Goal: Task Accomplishment & Management: Manage account settings

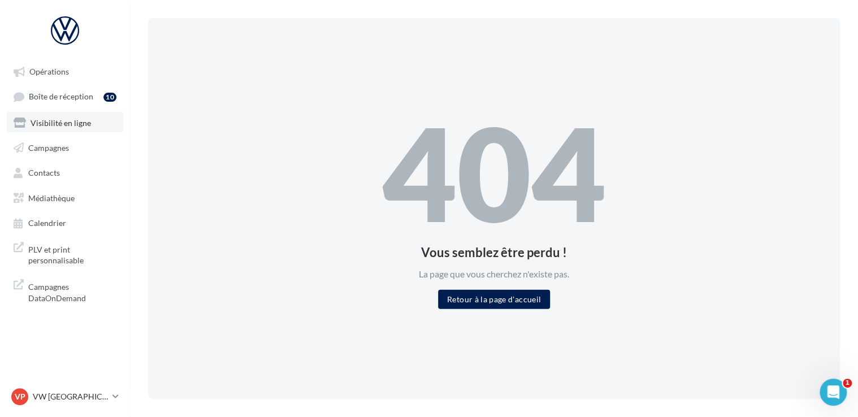
click at [81, 121] on span "Visibilité en ligne" at bounding box center [61, 123] width 60 height 10
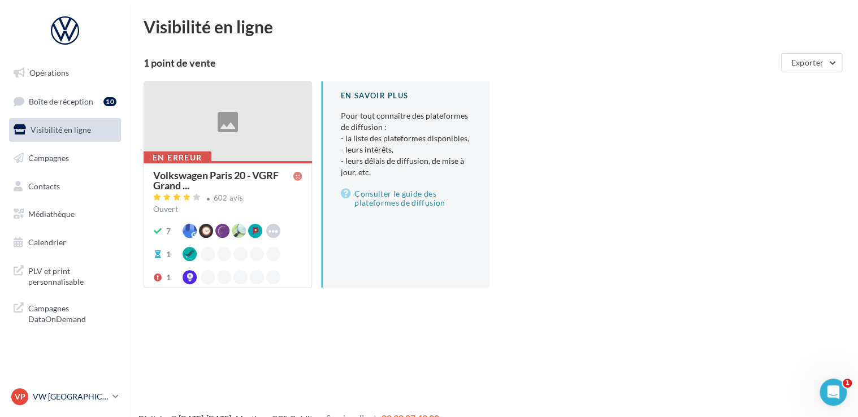
click at [81, 393] on p "VW [GEOGRAPHIC_DATA] 20" at bounding box center [70, 396] width 75 height 11
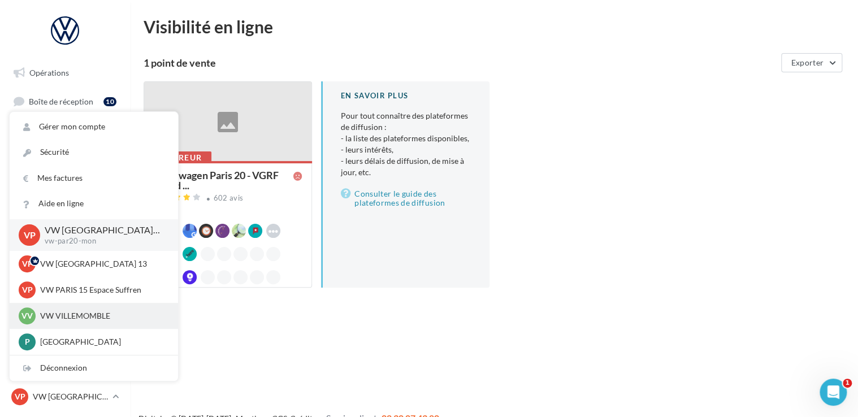
click at [93, 310] on div "VV VW VILLEMOMBLE vw-vil-mon" at bounding box center [94, 316] width 150 height 17
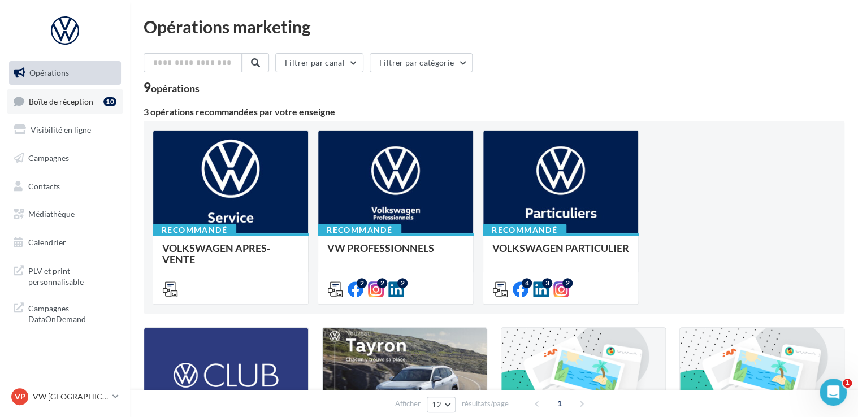
click at [77, 103] on span "Boîte de réception" at bounding box center [61, 101] width 64 height 10
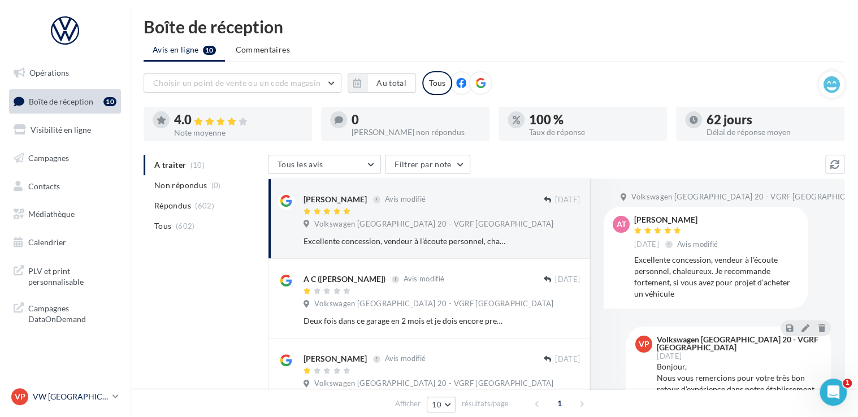
click at [88, 404] on div "VP VW PARIS 20 vw-par20-mon" at bounding box center [59, 396] width 97 height 17
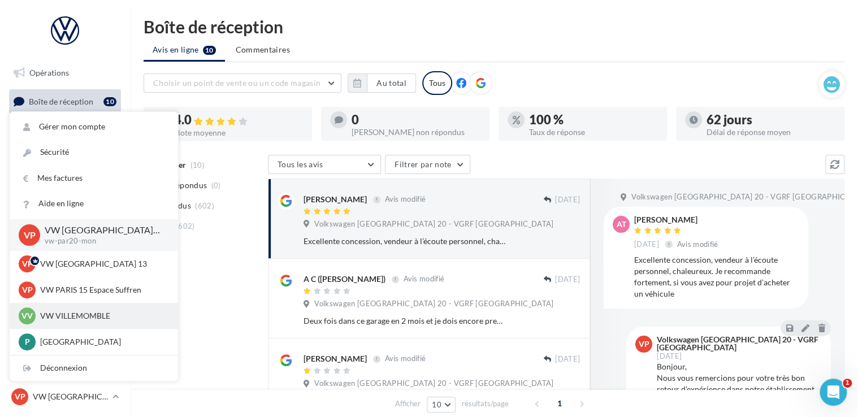
click at [93, 316] on p "VW VILLEMOMBLE" at bounding box center [102, 315] width 124 height 11
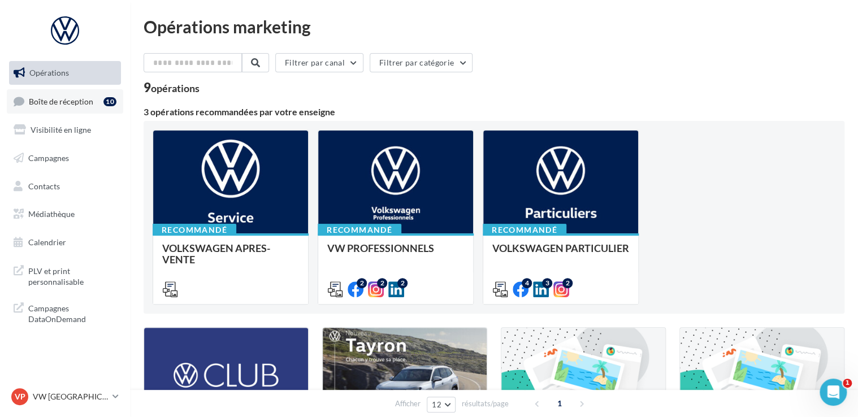
click at [71, 110] on link "Boîte de réception 10" at bounding box center [65, 101] width 116 height 24
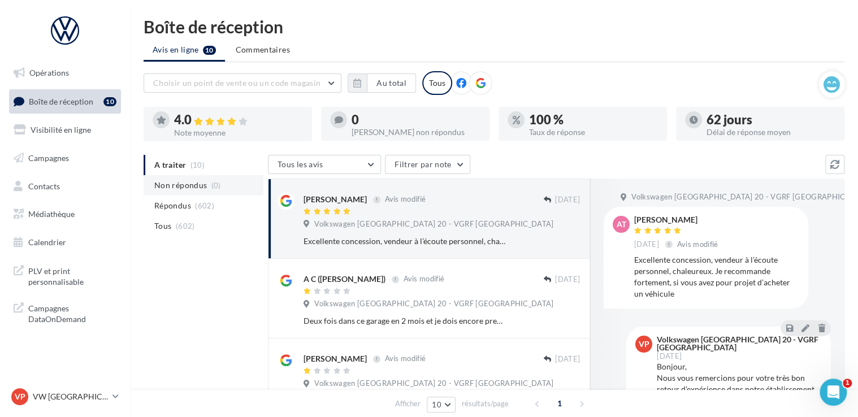
click at [211, 193] on li "Non répondus (0)" at bounding box center [204, 185] width 120 height 20
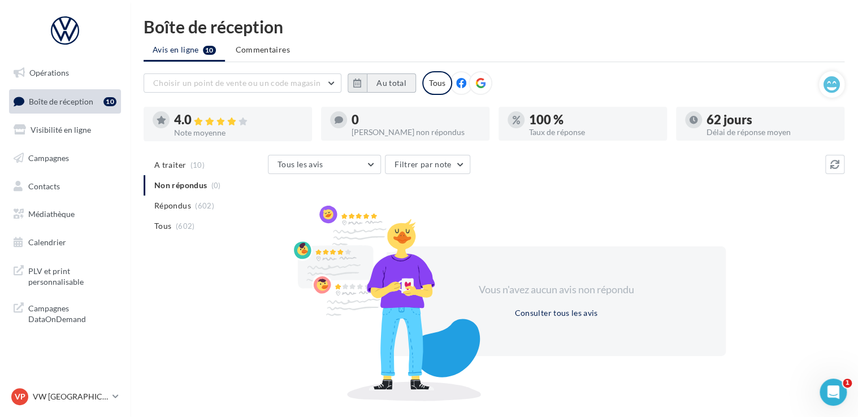
click at [409, 85] on button "Au total" at bounding box center [391, 83] width 49 height 19
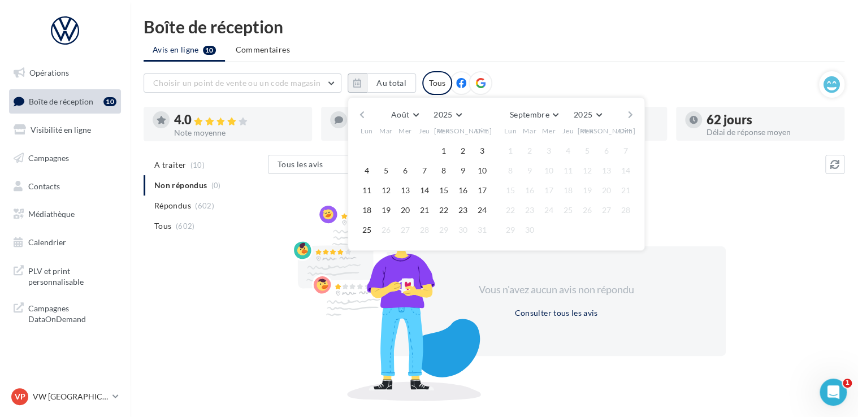
click at [363, 116] on button "button" at bounding box center [362, 115] width 10 height 16
click at [386, 149] on button "1" at bounding box center [386, 150] width 17 height 17
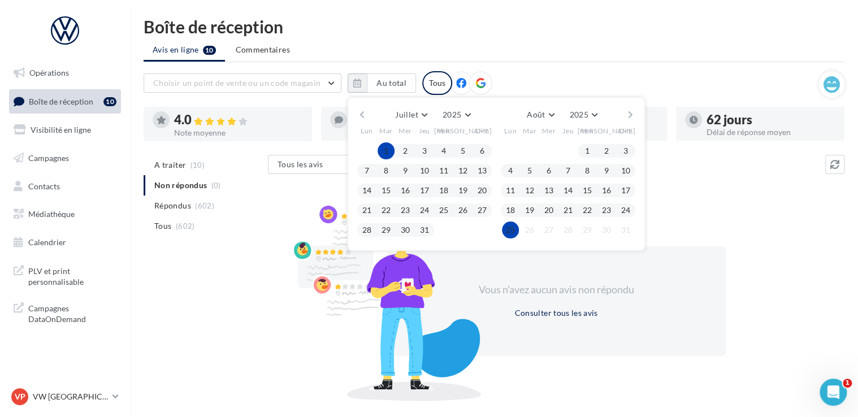
click at [511, 230] on button "25" at bounding box center [510, 230] width 17 height 17
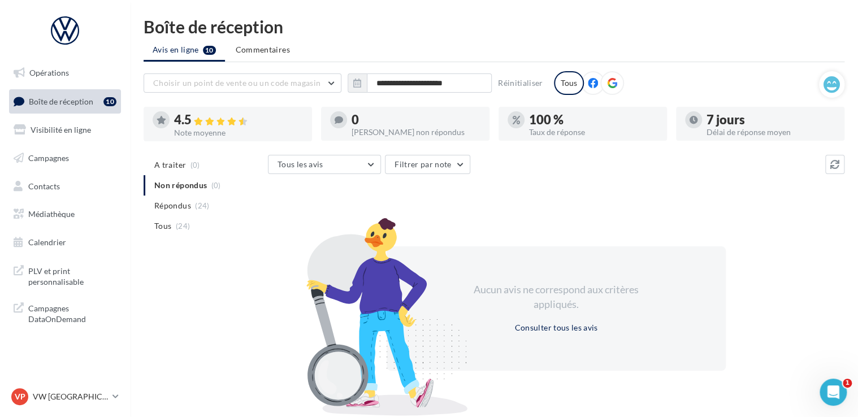
drag, startPoint x: 593, startPoint y: 80, endPoint x: 606, endPoint y: 83, distance: 14.0
click at [606, 83] on div "Tous" at bounding box center [587, 83] width 66 height 24
click at [607, 83] on icon at bounding box center [612, 83] width 10 height 10
click at [84, 396] on p "VW [GEOGRAPHIC_DATA] 20" at bounding box center [70, 396] width 75 height 11
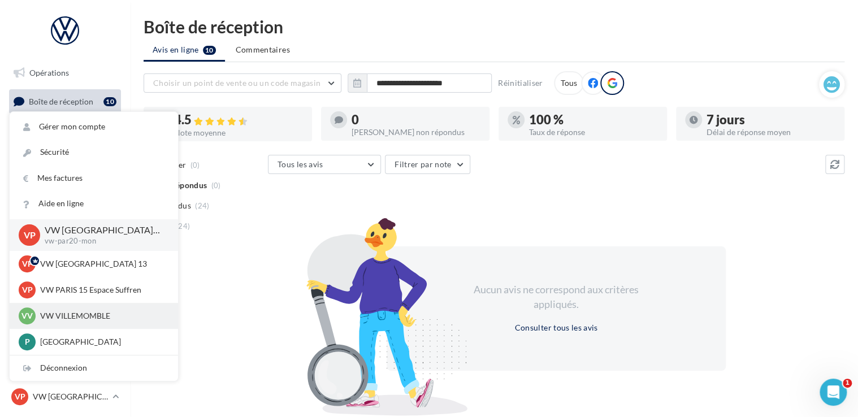
click at [96, 312] on p "VW VILLEMOMBLE" at bounding box center [102, 315] width 124 height 11
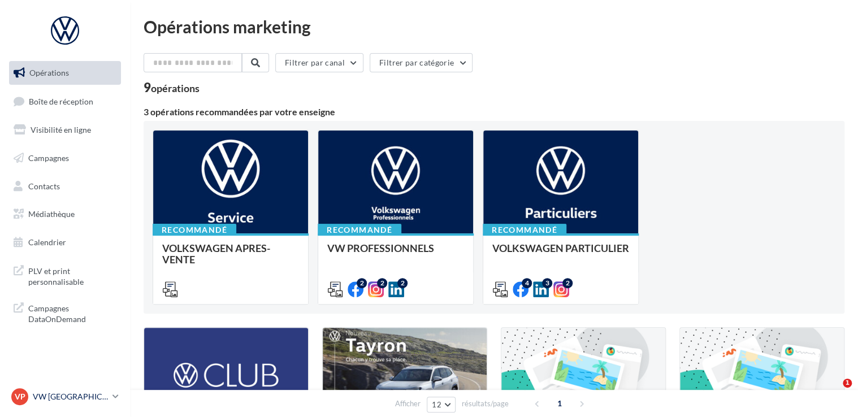
click at [77, 396] on p "VW [GEOGRAPHIC_DATA] 20" at bounding box center [70, 396] width 75 height 11
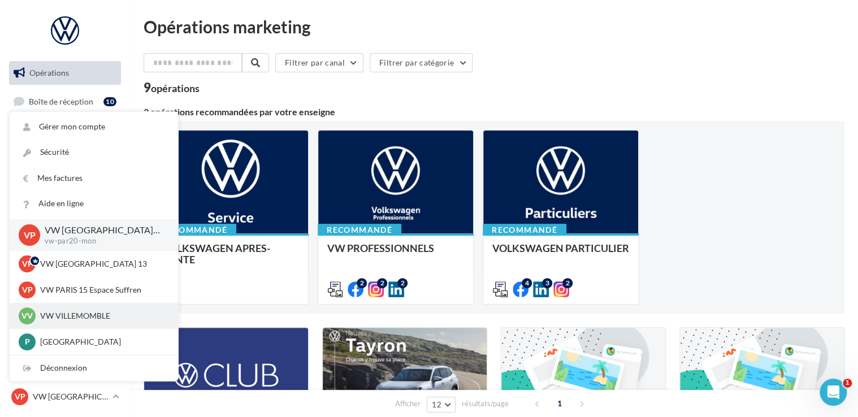
click at [95, 325] on div "VV VW VILLEMOMBLE vw-vil-mon" at bounding box center [94, 316] width 150 height 17
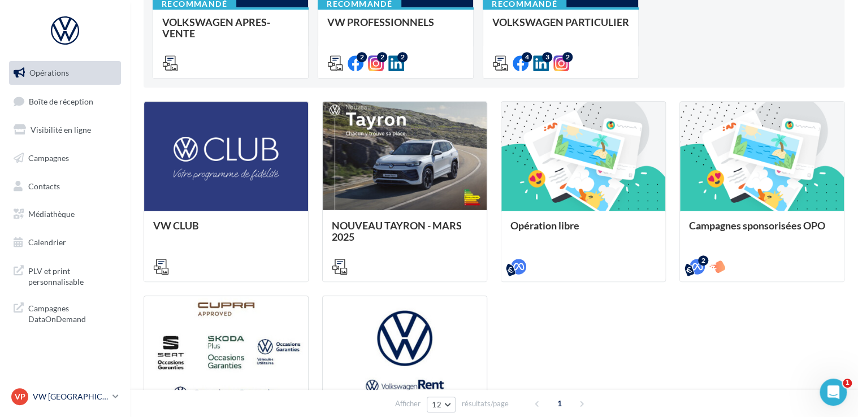
click at [103, 389] on div "VP VW PARIS 20 vw-par20-mon" at bounding box center [59, 396] width 97 height 17
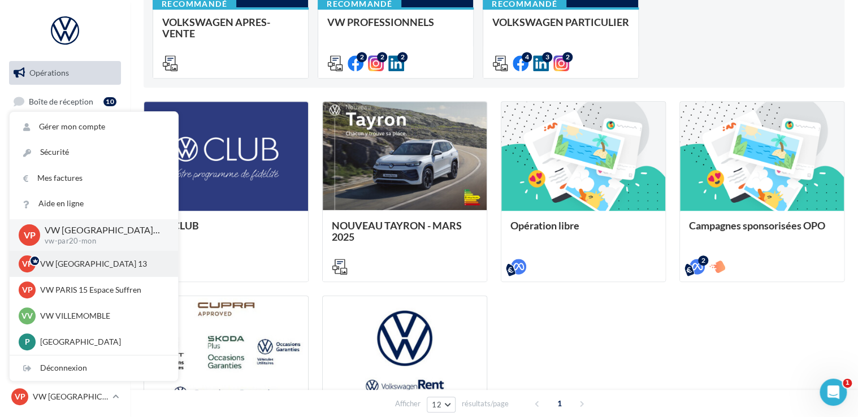
click at [93, 268] on p "VW [GEOGRAPHIC_DATA] 13" at bounding box center [102, 263] width 124 height 11
